Goal: Task Accomplishment & Management: Manage account settings

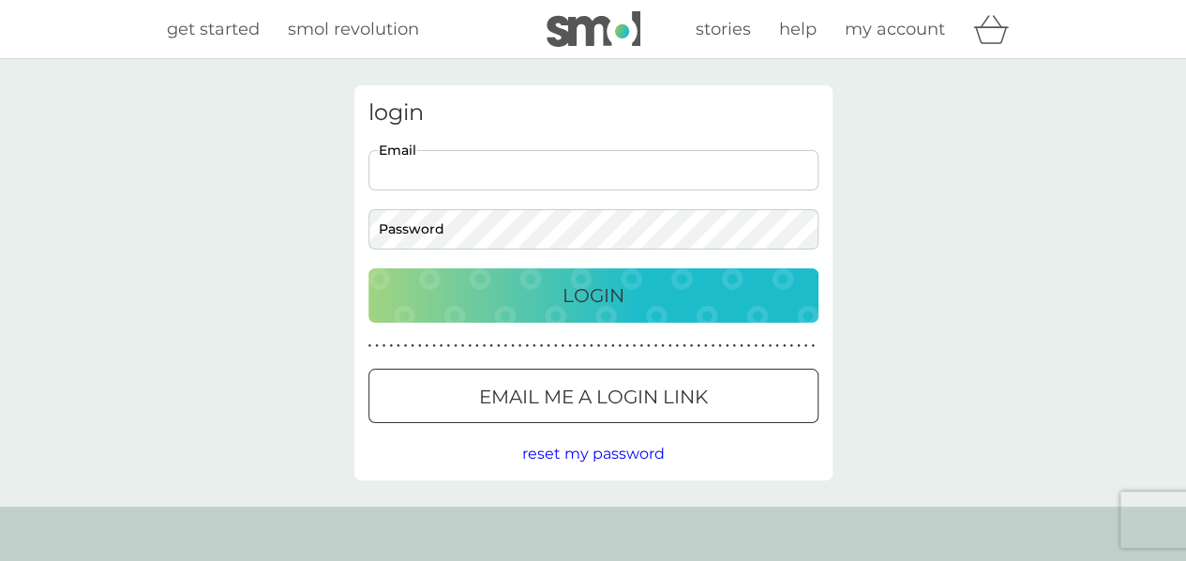
click at [501, 181] on input "Email" at bounding box center [594, 170] width 450 height 40
click at [530, 307] on div "Login" at bounding box center [593, 295] width 413 height 30
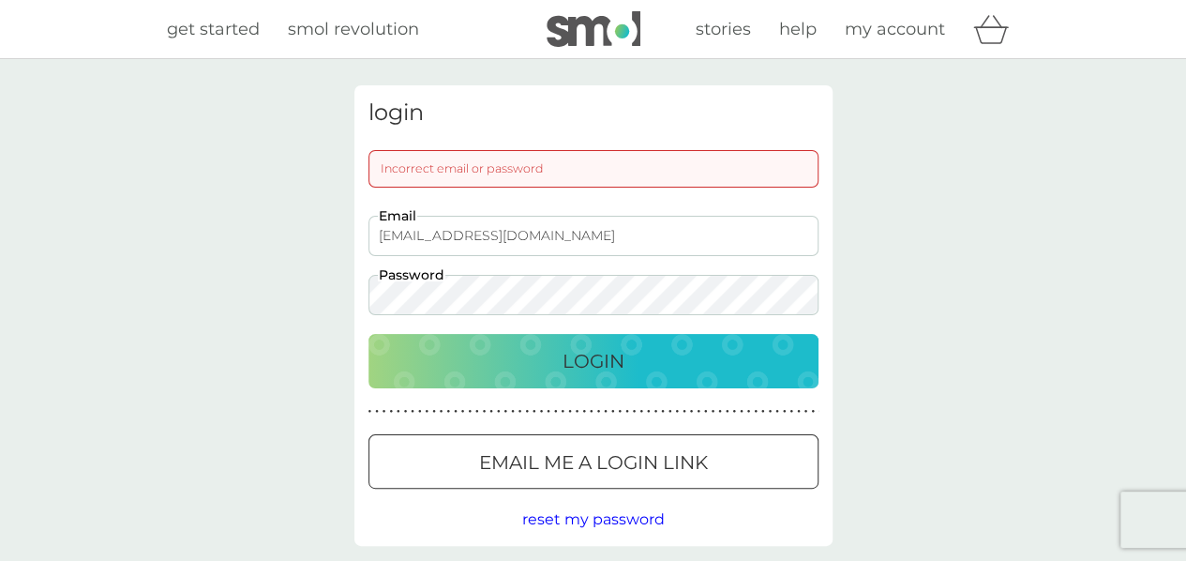
click at [717, 274] on div "[EMAIL_ADDRESS][DOMAIN_NAME] Email Password" at bounding box center [593, 265] width 464 height 99
type input "[EMAIL_ADDRESS][DOMAIN_NAME]"
click at [369, 334] on button "Login" at bounding box center [594, 361] width 450 height 54
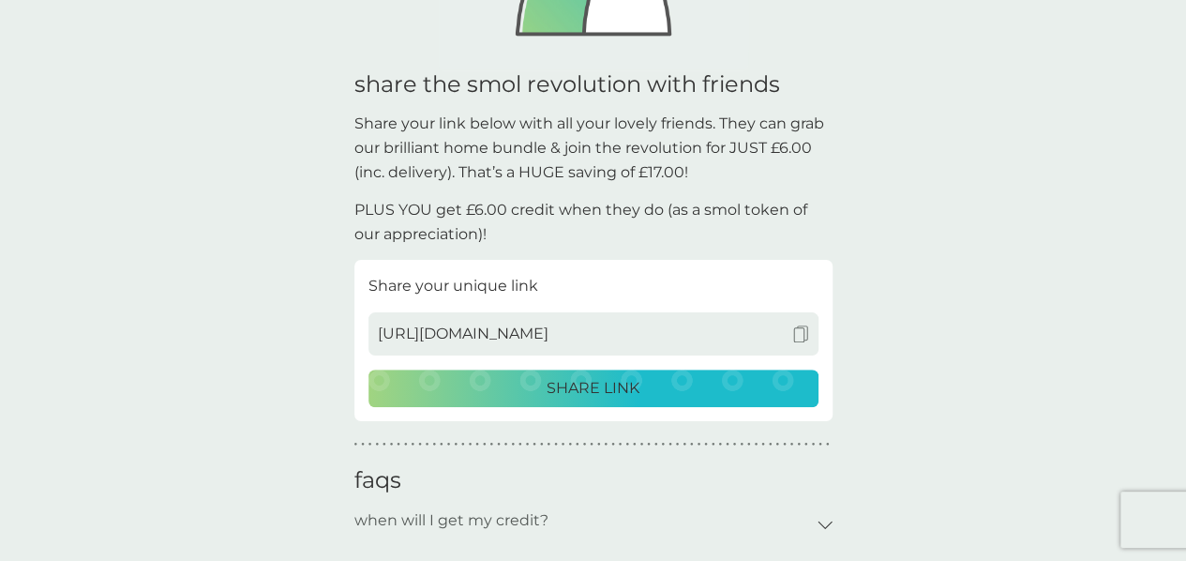
scroll to position [589, 0]
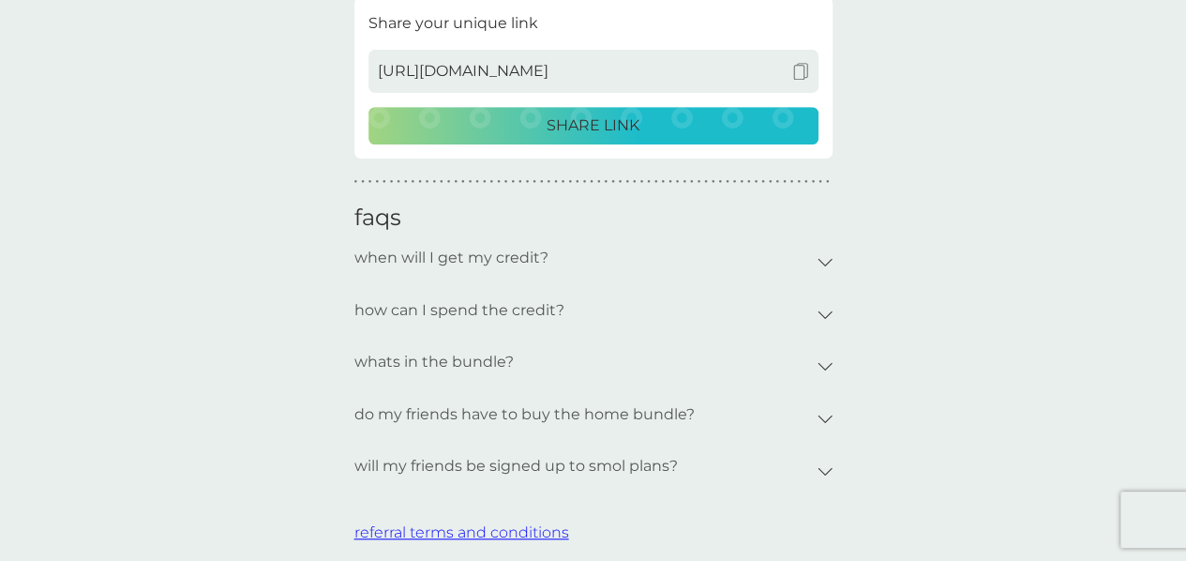
click at [497, 354] on p "whats in the bundle?" at bounding box center [433, 361] width 159 height 43
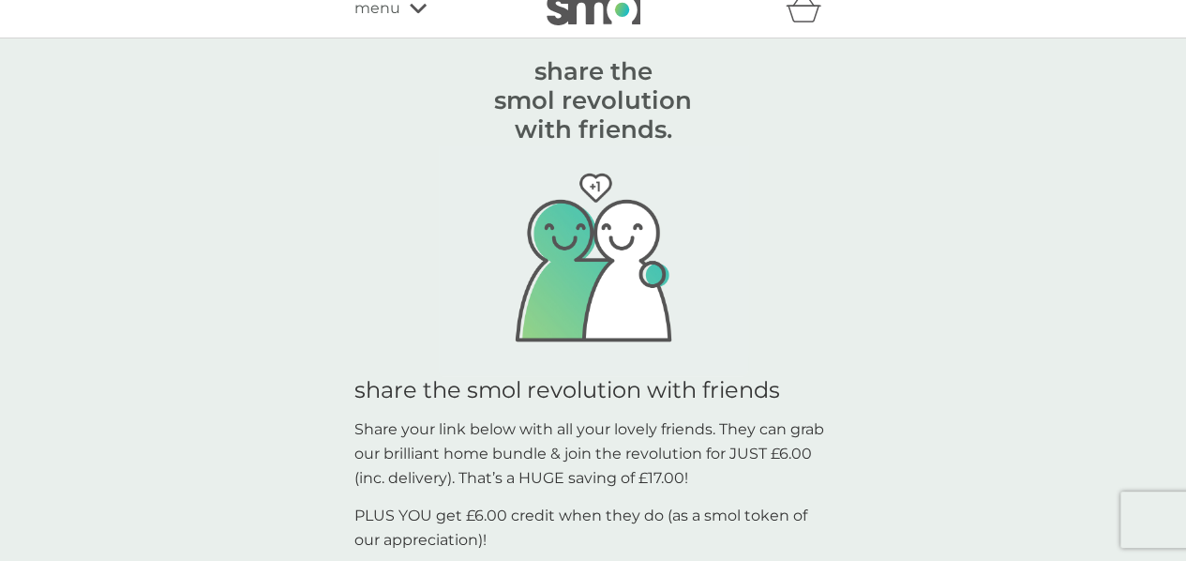
scroll to position [0, 0]
